Goal: Task Accomplishment & Management: Manage account settings

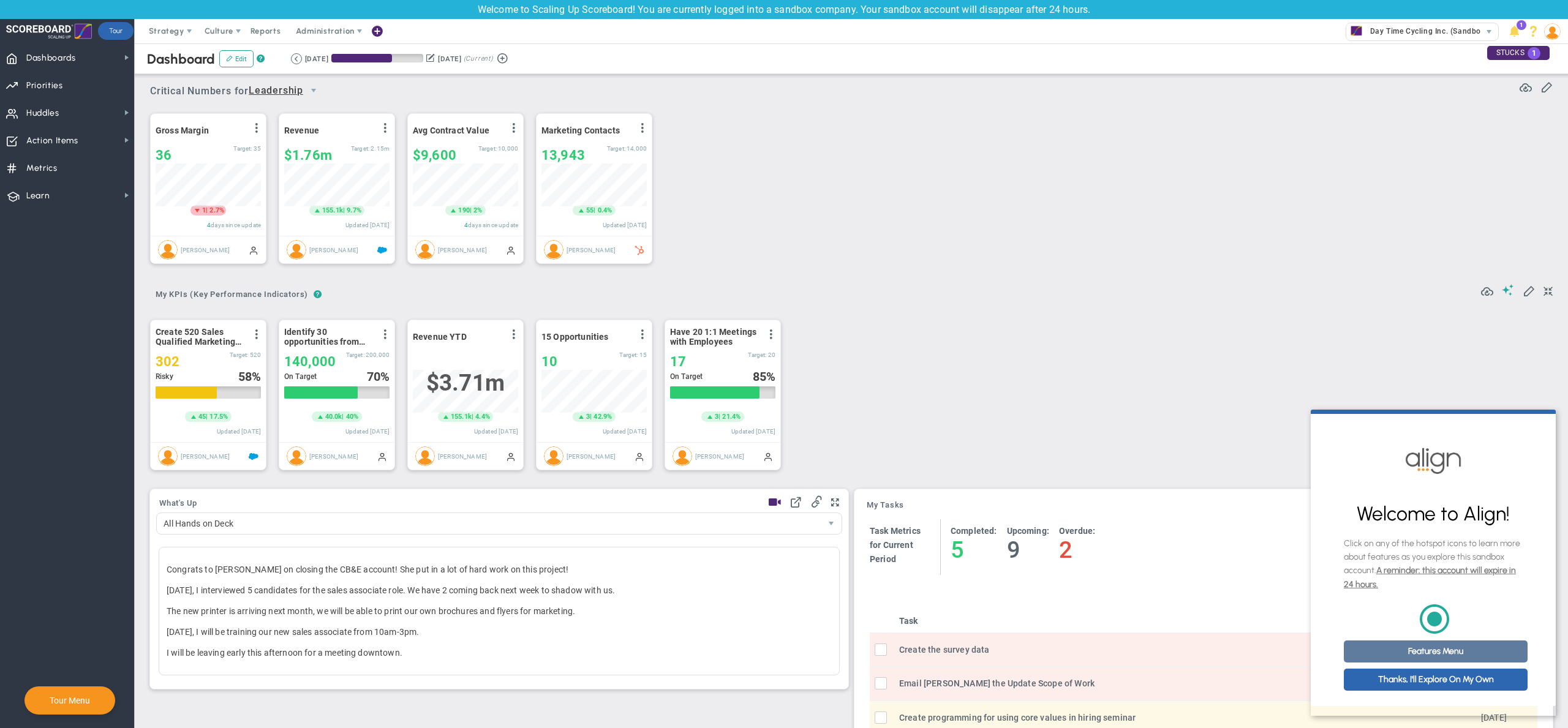
click at [1433, 659] on link "Features Menu" at bounding box center [1435, 652] width 184 height 22
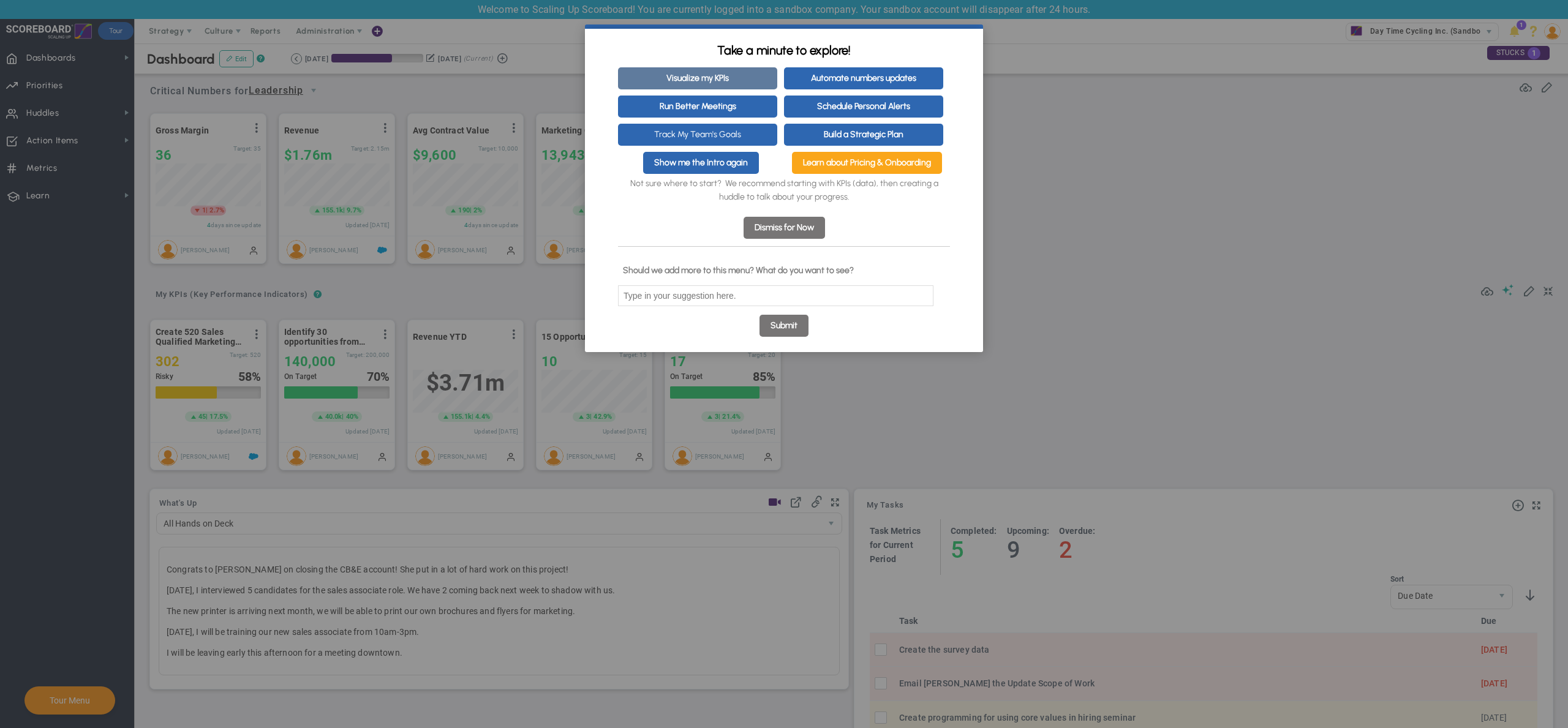
click at [725, 86] on link "Visualize my KPIs" at bounding box center [698, 78] width 159 height 22
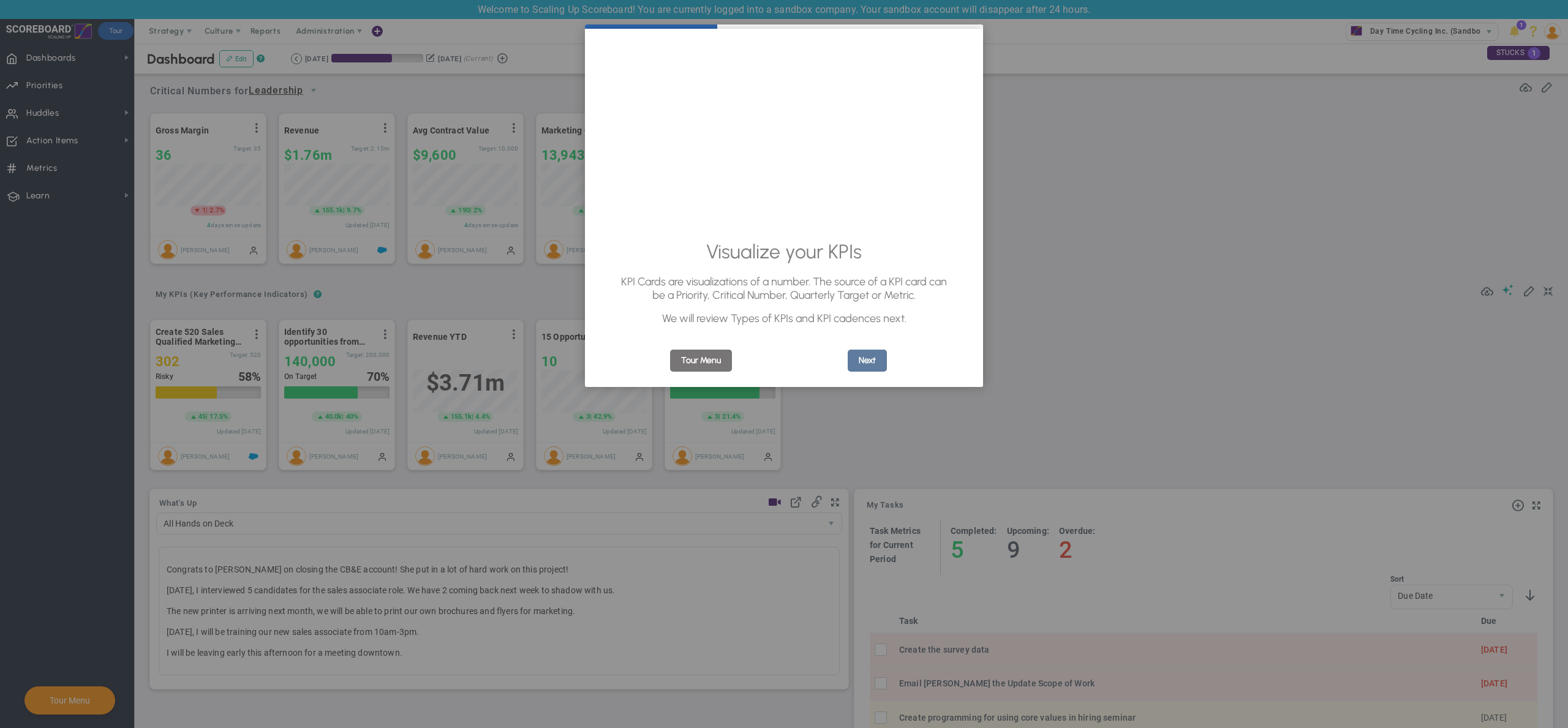
click at [874, 362] on link "Next" at bounding box center [867, 361] width 39 height 22
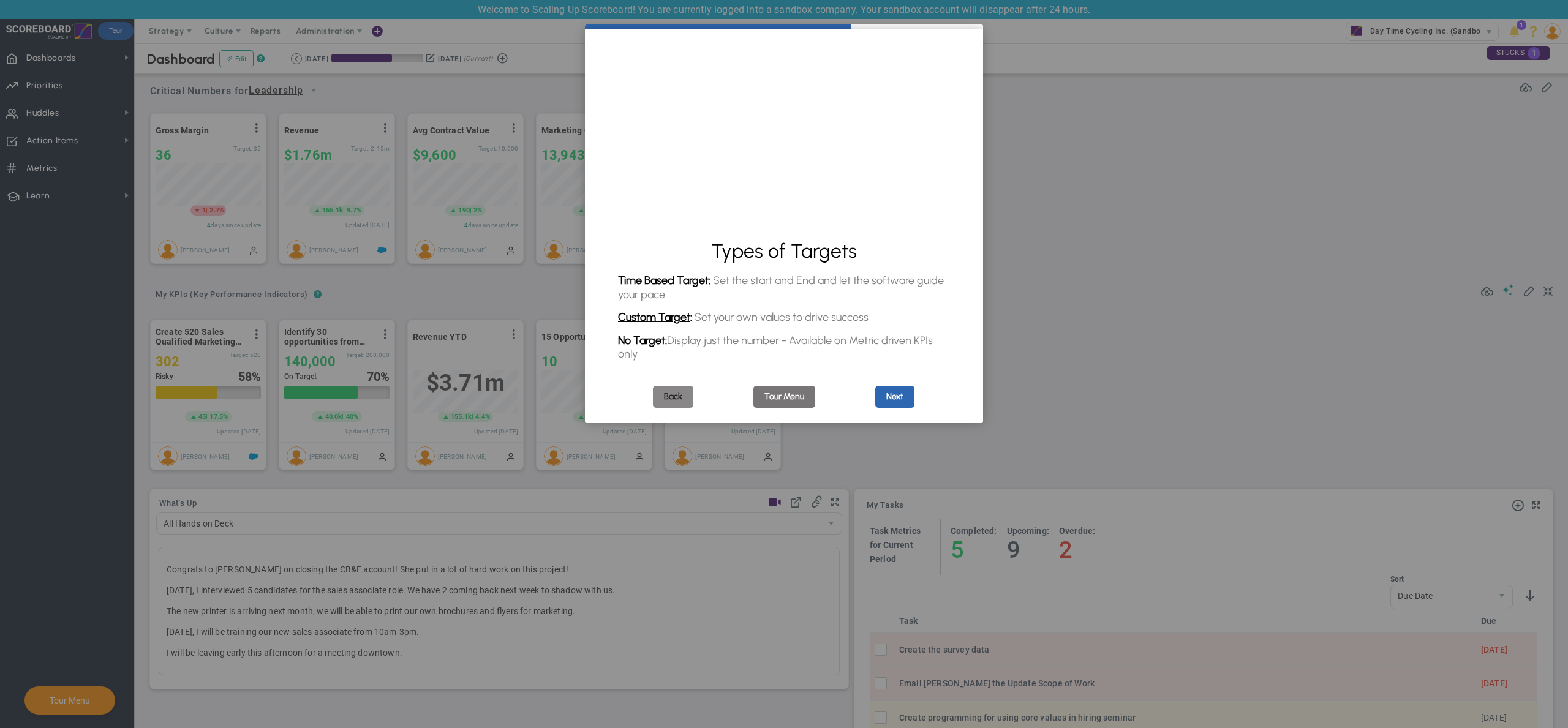
click at [672, 398] on link "Back" at bounding box center [673, 397] width 41 height 22
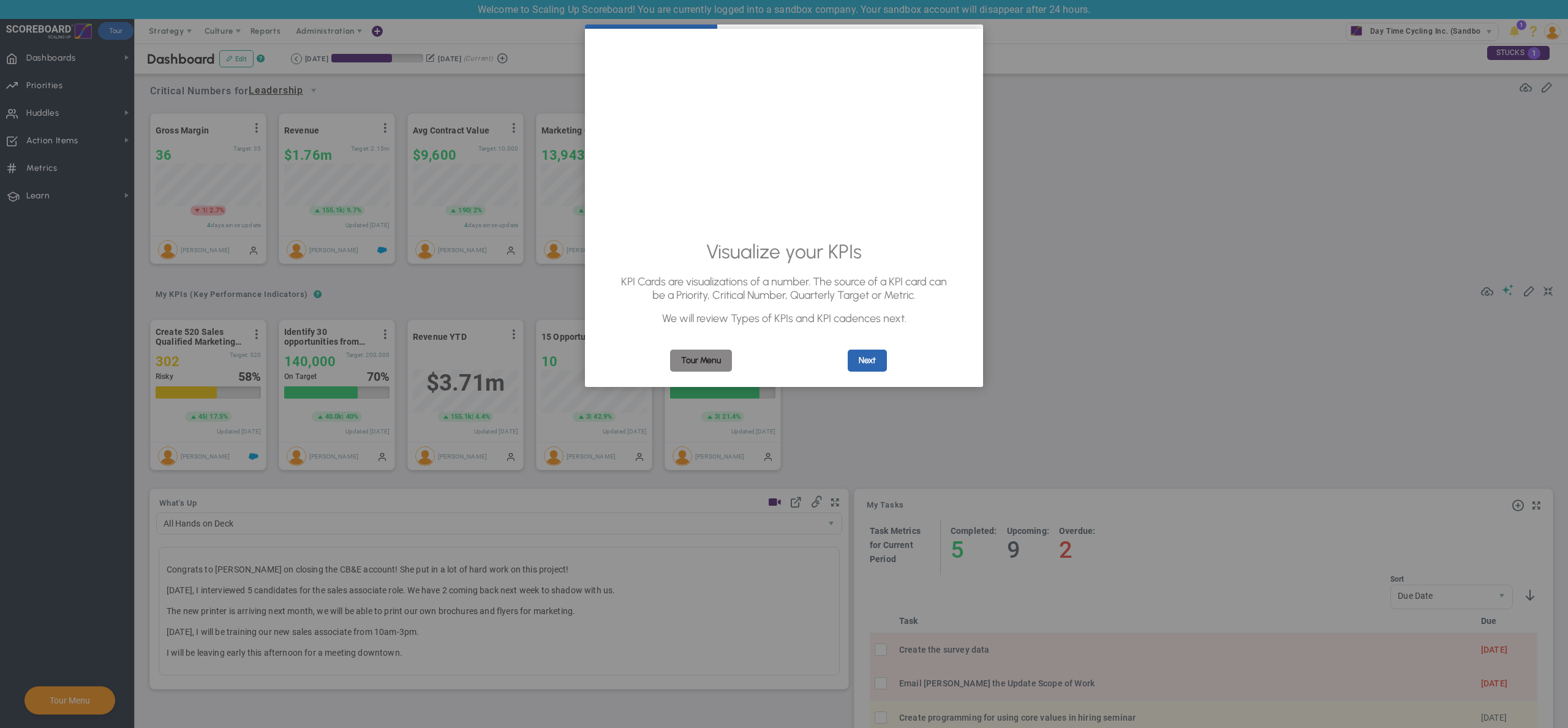
click at [695, 365] on link "Tour Menu" at bounding box center [701, 361] width 62 height 22
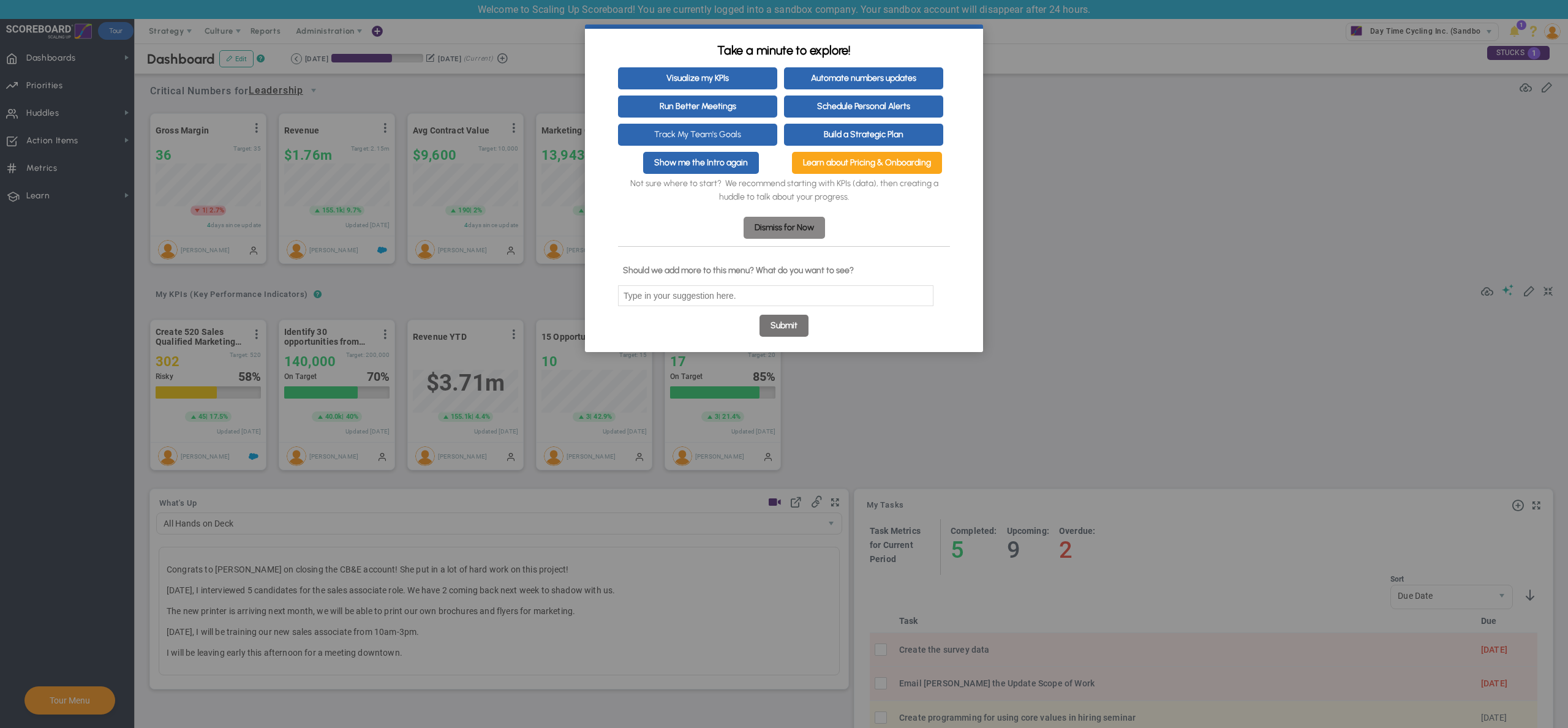
click at [790, 229] on link "Dismiss for Now" at bounding box center [784, 228] width 82 height 22
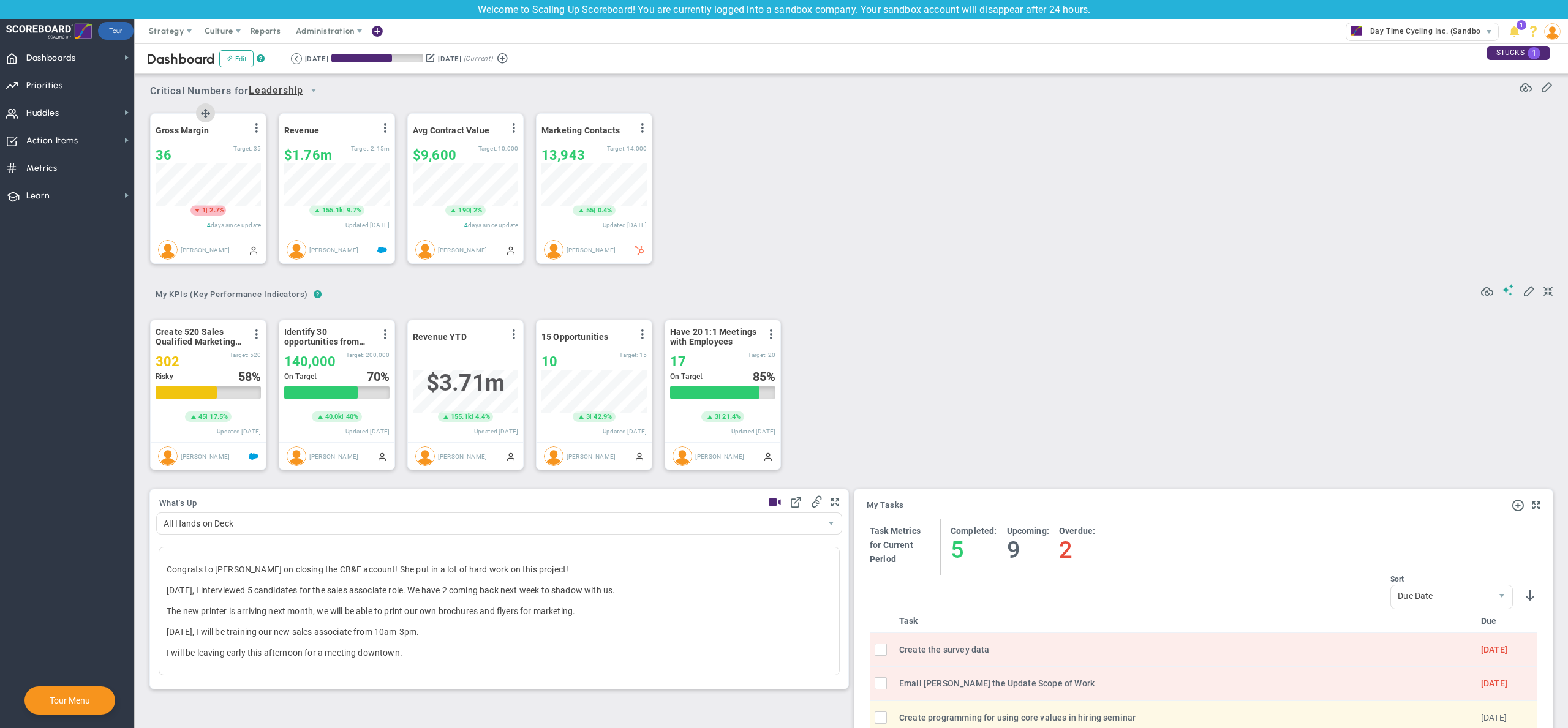
click at [196, 141] on div "Gross Margin View Historical Graph Edit Make "No Change" Update Add Past Update…" at bounding box center [208, 174] width 115 height 122
click at [201, 152] on div "36" at bounding box center [194, 155] width 78 height 15
click at [255, 147] on span "35" at bounding box center [257, 148] width 8 height 7
click at [385, 125] on span at bounding box center [385, 128] width 10 height 10
click at [372, 150] on li "Edit" at bounding box center [351, 152] width 87 height 15
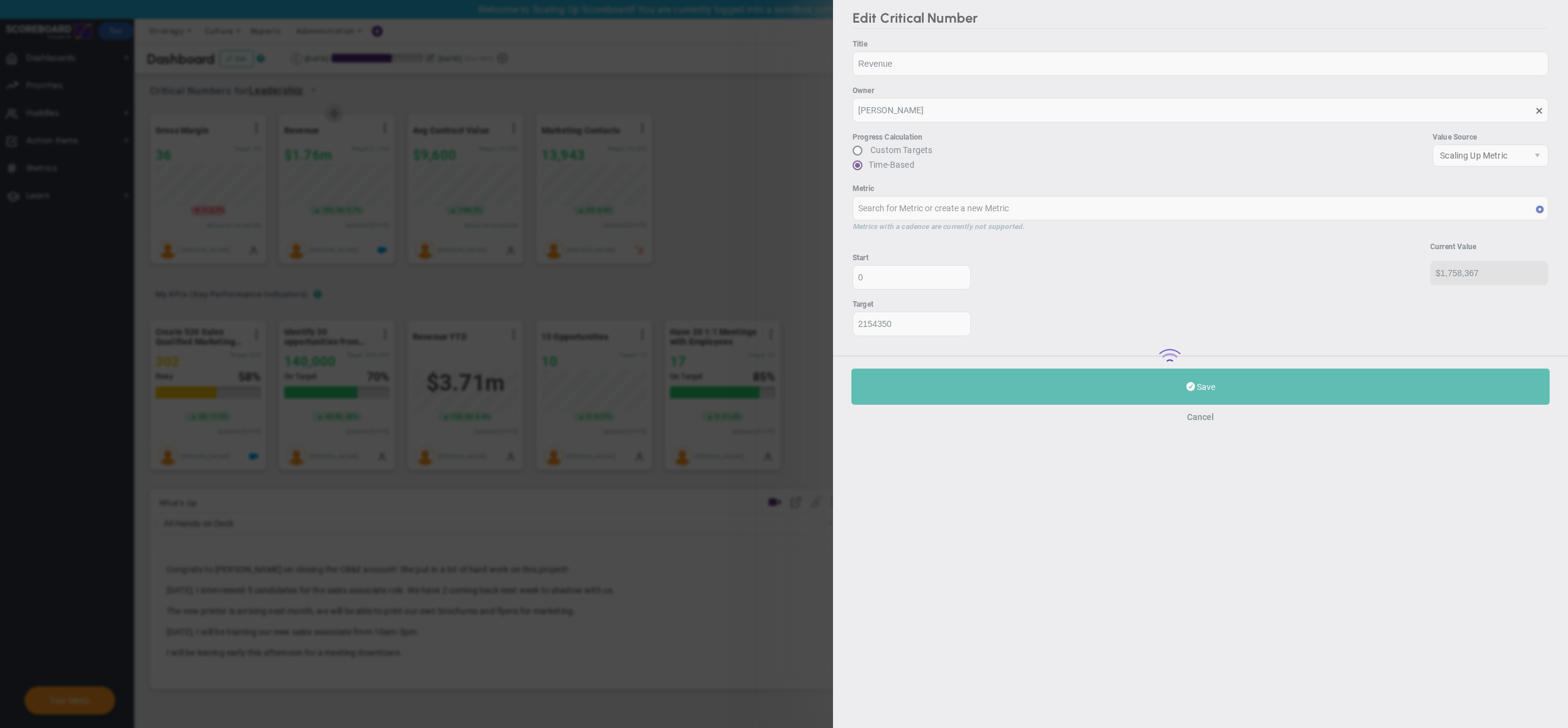
type input "Quarterly Revenue : Salesforce"
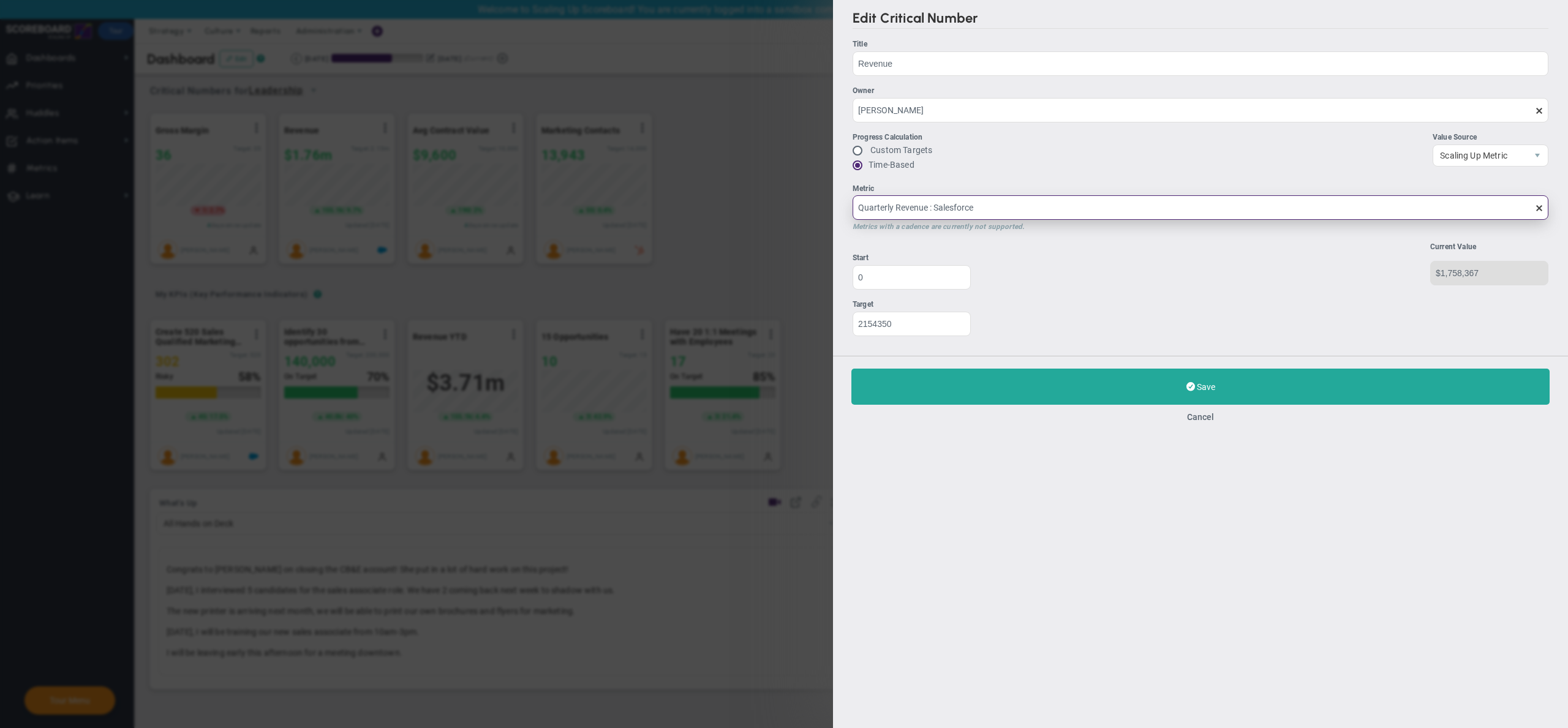
click at [1101, 212] on input "Quarterly Revenue : Salesforce" at bounding box center [1200, 207] width 696 height 25
click at [1504, 154] on span "Scaling Up Metric" at bounding box center [1480, 155] width 93 height 21
click at [1202, 416] on button "Cancel" at bounding box center [1200, 417] width 27 height 10
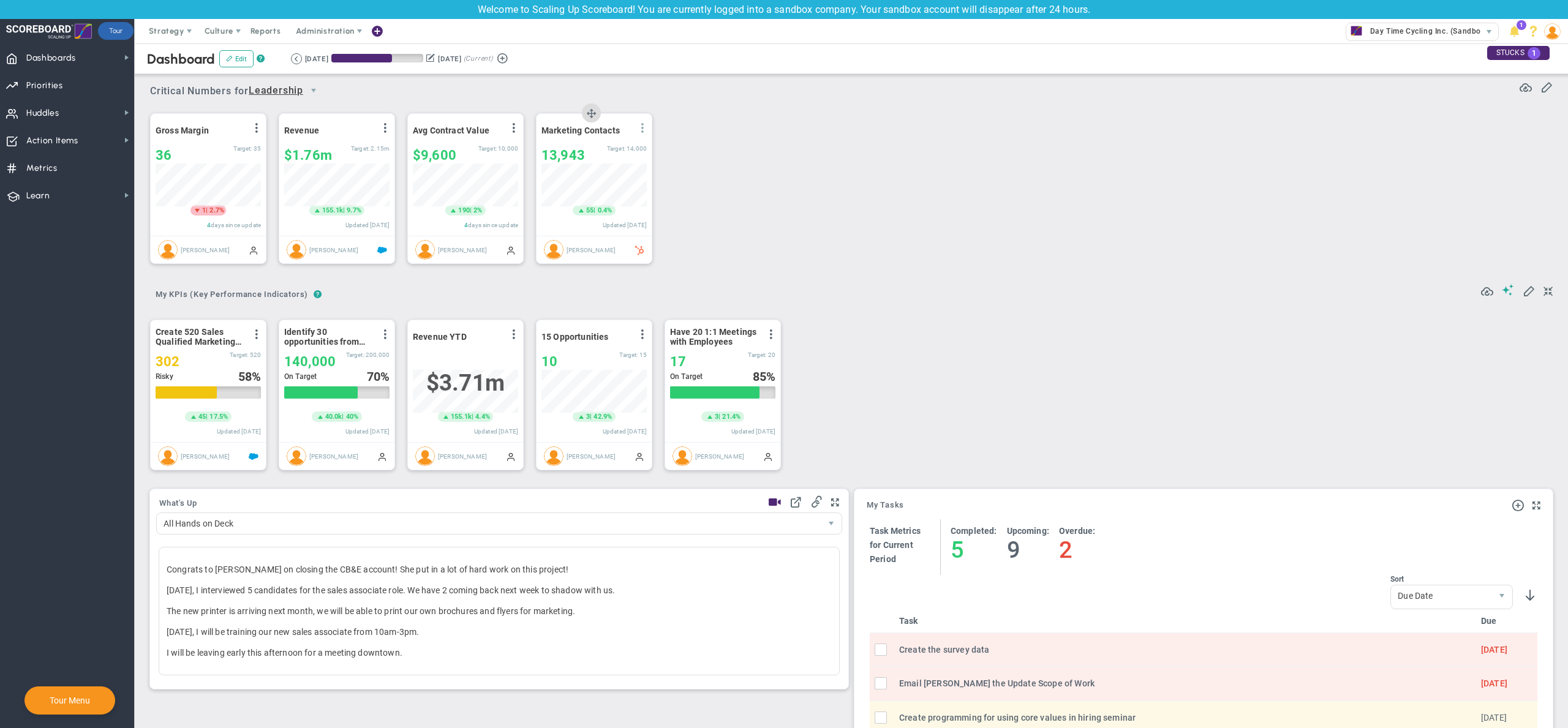
click at [641, 128] on span at bounding box center [642, 128] width 10 height 10
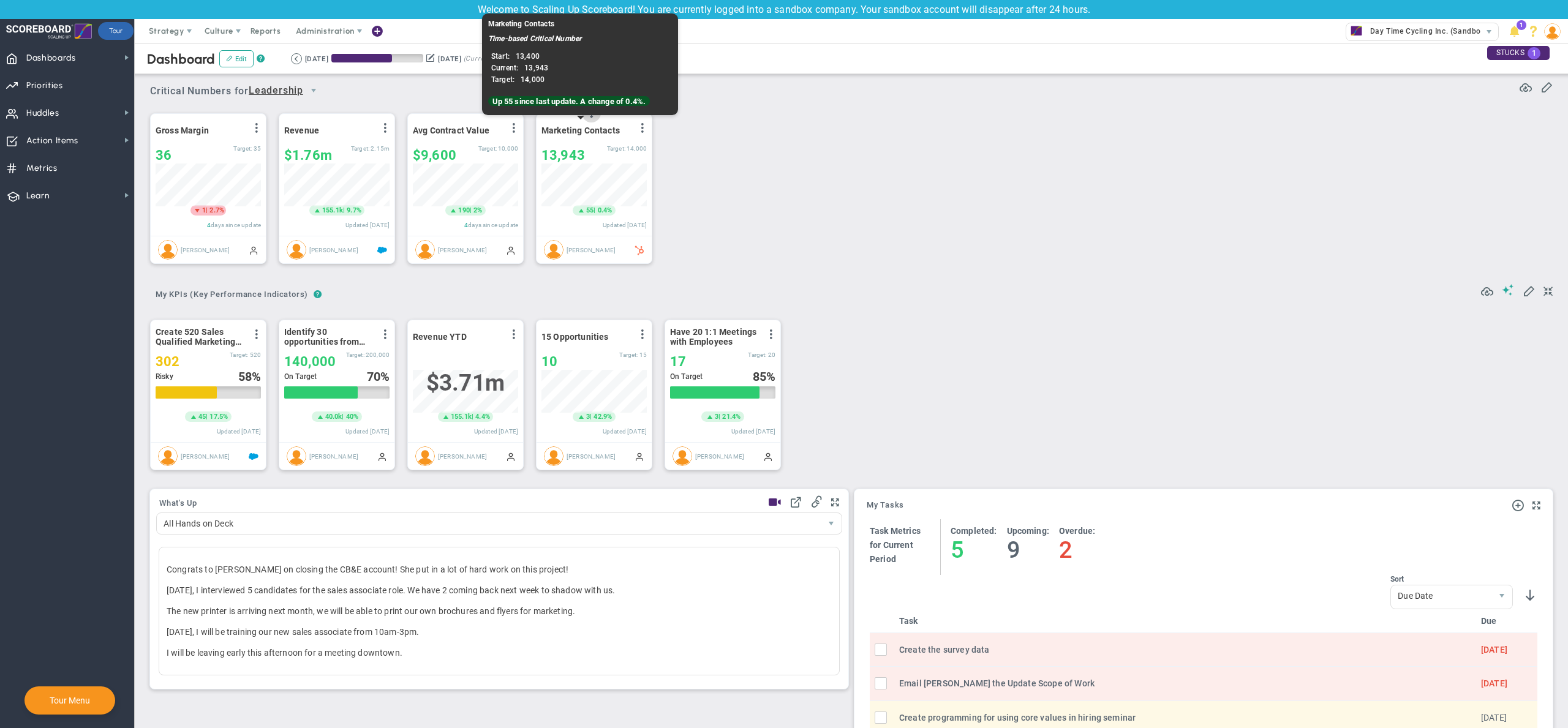
click at [609, 133] on span "Marketing Contacts" at bounding box center [580, 130] width 78 height 10
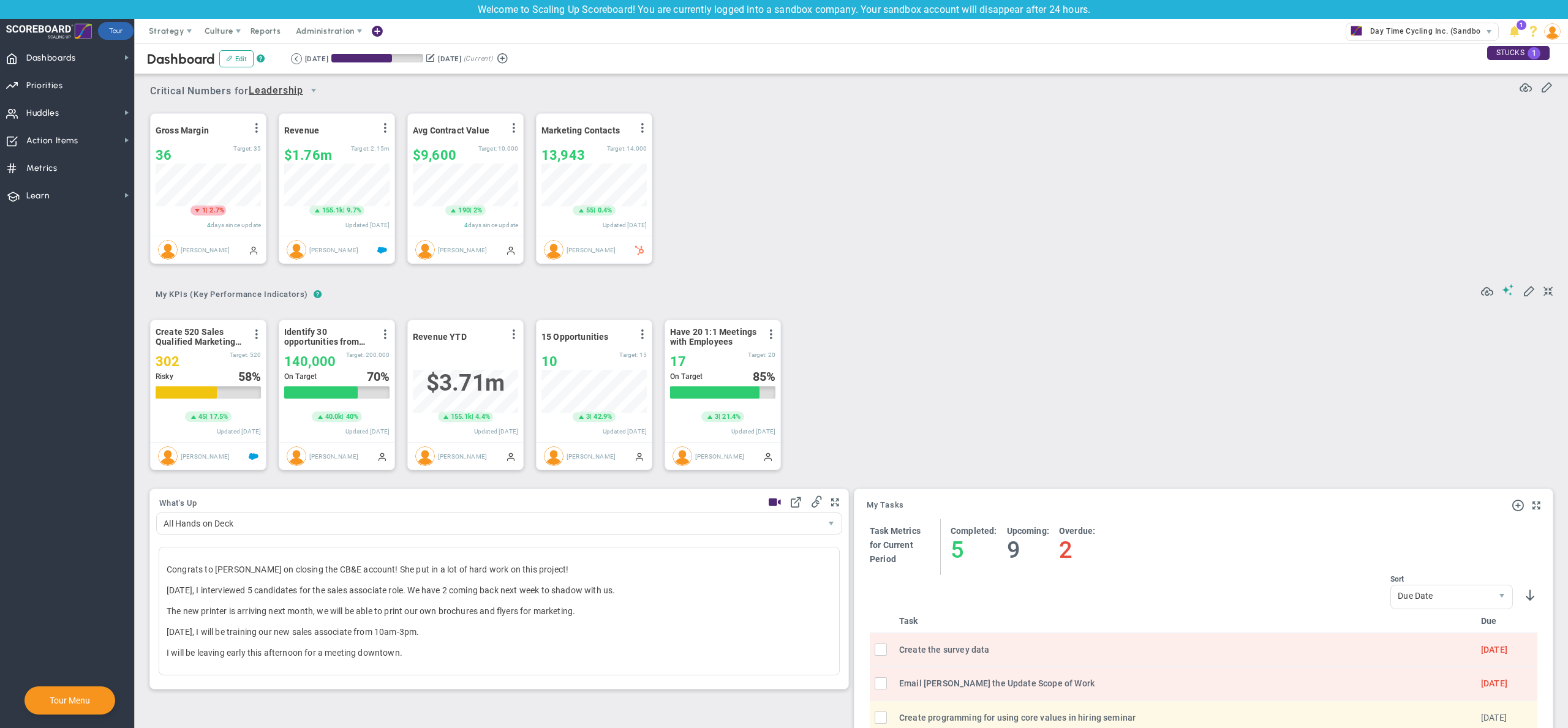
click at [761, 155] on div "Gross Margin View Historical Graph Edit Make "No Change" Update Add Past Update…" at bounding box center [847, 189] width 1418 height 172
click at [486, 340] on div "Revenue YTD View Historical Graph Edit Make "No Change" Update Add Past Update" at bounding box center [465, 337] width 105 height 16
click at [488, 393] on span "$3.71m" at bounding box center [466, 383] width 78 height 26
click at [511, 334] on span at bounding box center [514, 334] width 10 height 10
click at [505, 342] on span "View Historical Graph" at bounding box center [479, 343] width 78 height 8
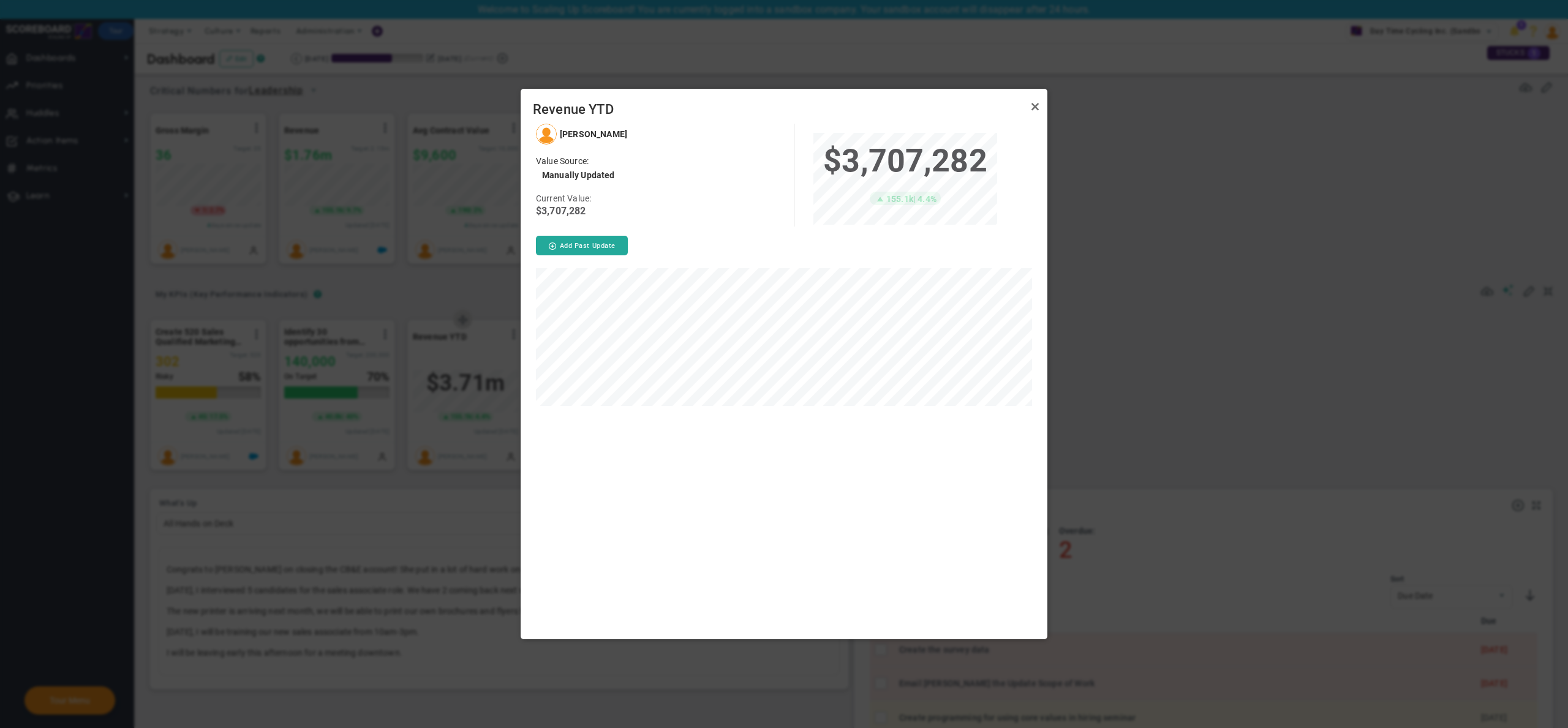
scroll to position [516, 527]
click at [1034, 104] on link "Close" at bounding box center [1034, 106] width 14 height 14
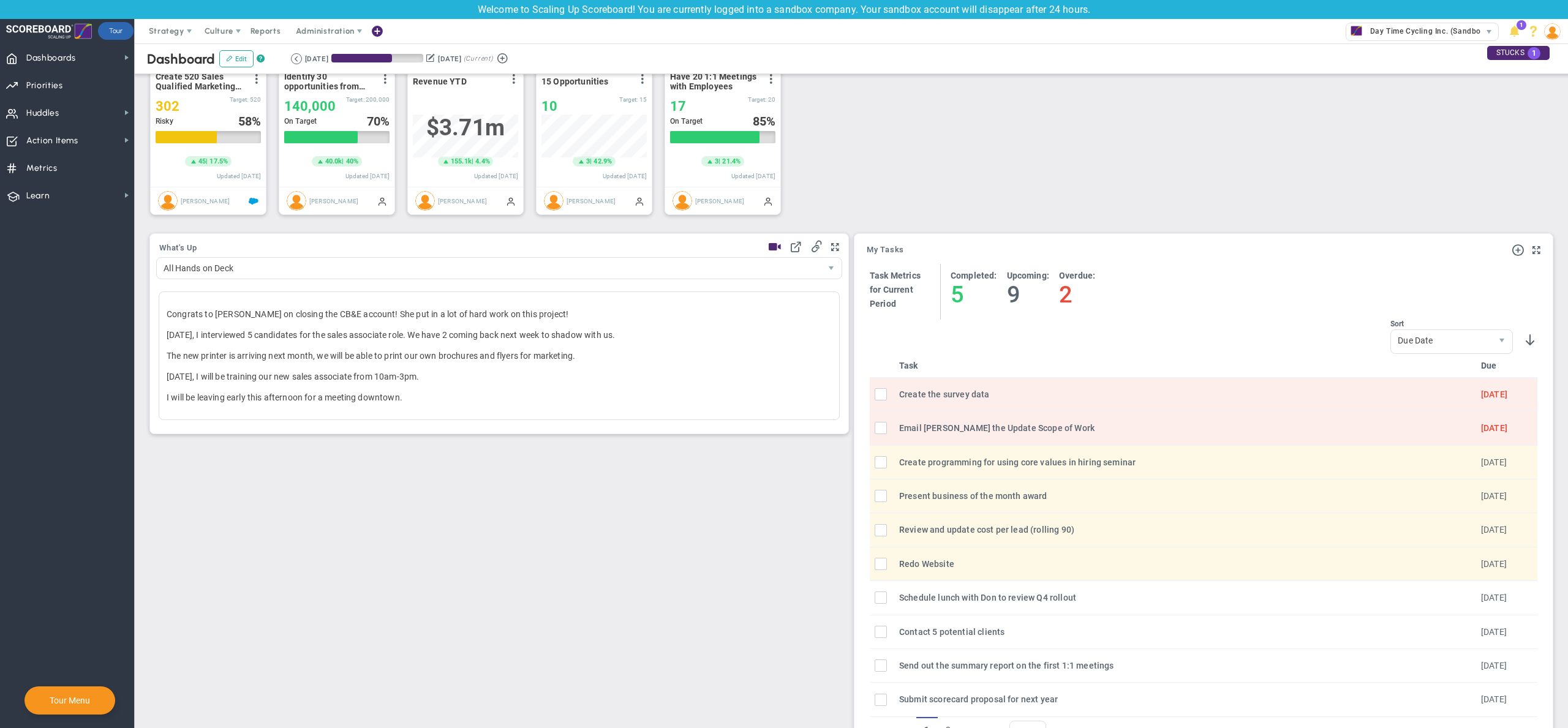
scroll to position [258, 0]
